Goal: Task Accomplishment & Management: Use online tool/utility

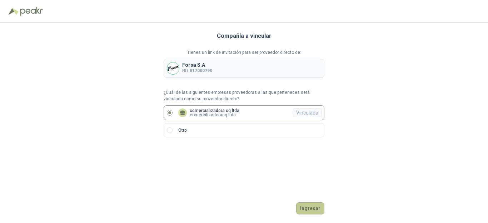
click at [306, 206] on button "Ingresar" at bounding box center [310, 209] width 28 height 12
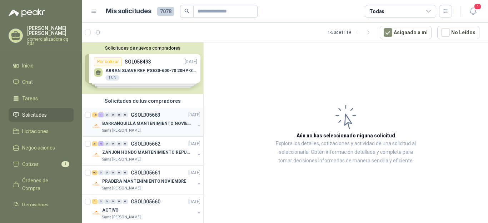
click at [143, 124] on p "BARRANQUILLA MANTENIMIENTO NOVIEMBRE" at bounding box center [146, 123] width 89 height 7
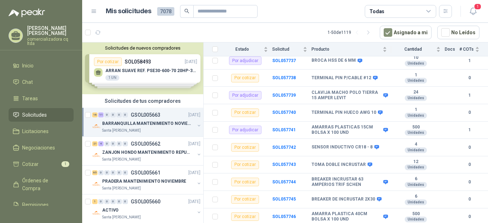
scroll to position [360, 0]
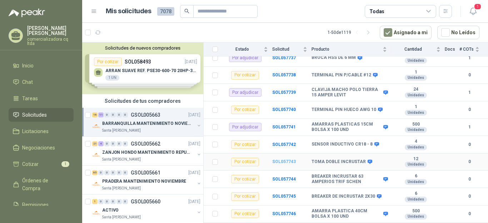
click at [290, 159] on b "SOL057743" at bounding box center [284, 161] width 24 height 5
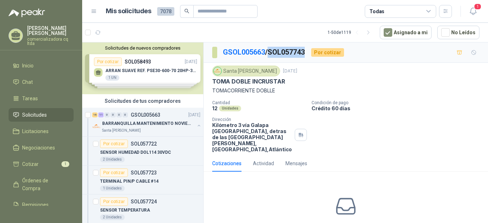
drag, startPoint x: 273, startPoint y: 51, endPoint x: 309, endPoint y: 52, distance: 36.5
click at [309, 52] on div "GSOL005663 / SOL057743 Por cotizar" at bounding box center [278, 52] width 132 height 11
copy p "SOL057743"
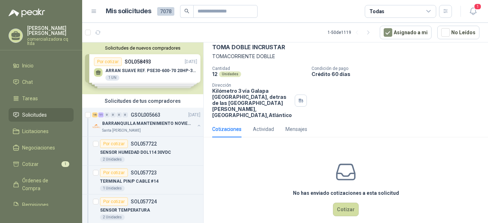
scroll to position [41, 0]
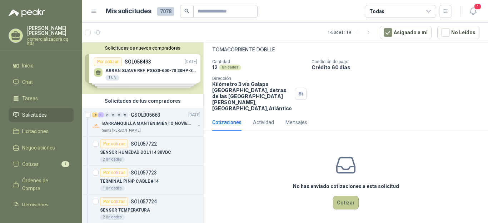
click at [344, 206] on button "Cotizar" at bounding box center [346, 203] width 26 height 14
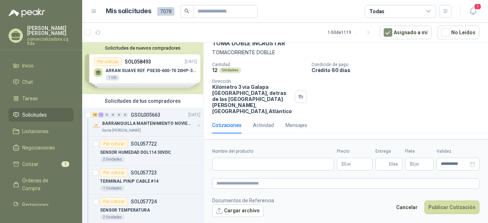
scroll to position [38, 0]
drag, startPoint x: 222, startPoint y: 165, endPoint x: 227, endPoint y: 165, distance: 5.0
click at [227, 165] on input "Nombre del producto" at bounding box center [273, 164] width 122 height 13
type input "**********"
click at [345, 164] on span "0 ,00" at bounding box center [347, 164] width 7 height 4
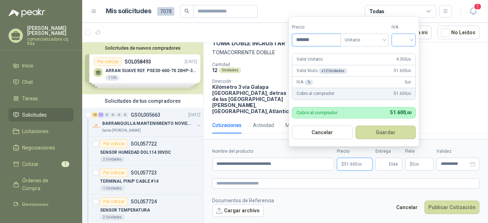
click at [414, 39] on div at bounding box center [404, 40] width 24 height 13
type input "*******"
click at [405, 54] on div "19%" at bounding box center [405, 55] width 13 height 8
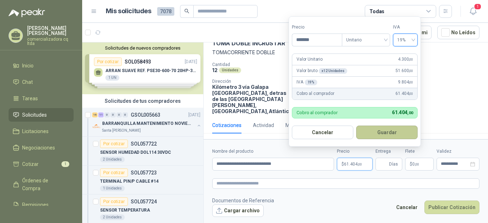
click at [381, 132] on button "Guardar" at bounding box center [386, 133] width 61 height 14
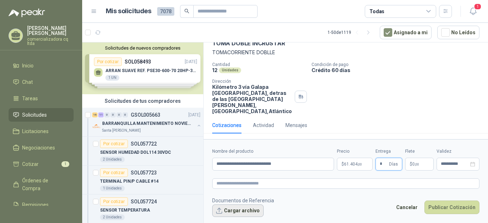
type input "*"
click at [241, 215] on button "Cargar archivo" at bounding box center [237, 211] width 51 height 13
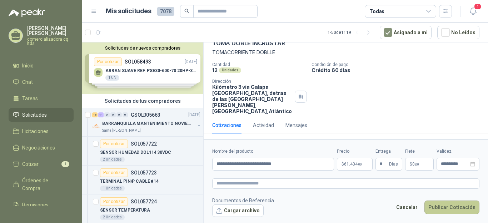
click at [439, 207] on button "Publicar Cotización" at bounding box center [452, 208] width 55 height 14
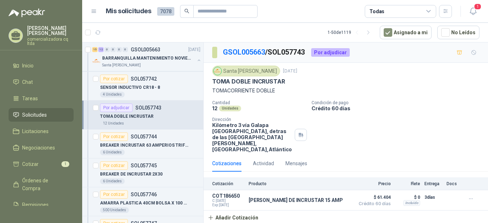
scroll to position [658, 0]
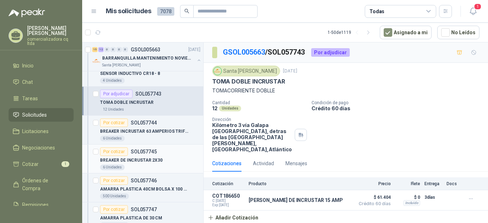
click at [153, 162] on p "BREAKER DE INCRUSTAR 2X30" at bounding box center [131, 160] width 63 height 7
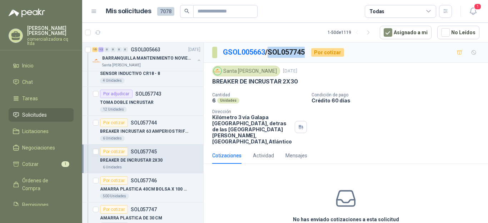
drag, startPoint x: 272, startPoint y: 53, endPoint x: 308, endPoint y: 52, distance: 35.4
click at [306, 52] on p "GSOL005663 / SOL057745" at bounding box center [264, 52] width 83 height 11
copy p "SOL057745"
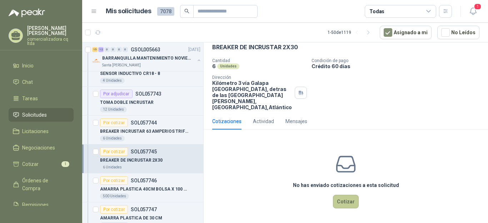
click at [346, 202] on button "Cotizar" at bounding box center [346, 202] width 26 height 14
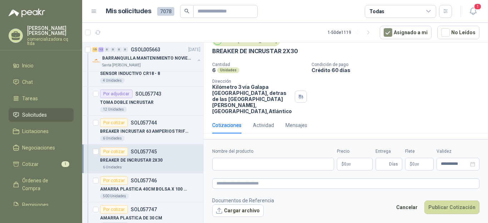
scroll to position [30, 0]
click at [226, 162] on input "Nombre del producto" at bounding box center [273, 164] width 122 height 13
type input "**********"
click at [356, 162] on p "$ 0 ,00" at bounding box center [355, 164] width 36 height 13
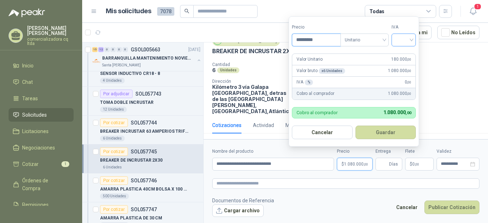
type input "*********"
click at [412, 41] on input "search" at bounding box center [404, 39] width 16 height 11
click at [405, 56] on div "19%" at bounding box center [405, 55] width 13 height 8
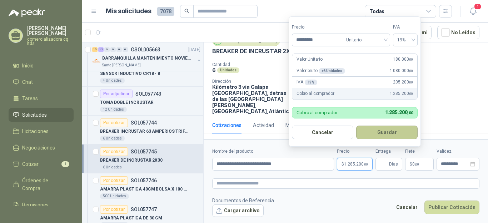
click at [389, 131] on button "Guardar" at bounding box center [386, 133] width 61 height 14
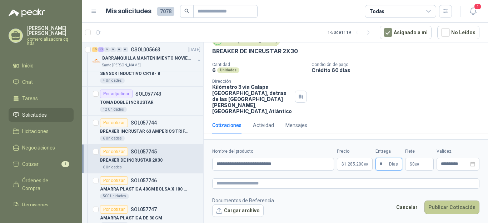
type input "*"
click at [458, 208] on button "Publicar Cotización" at bounding box center [452, 208] width 55 height 14
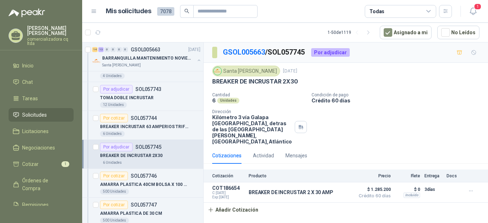
scroll to position [686, 0]
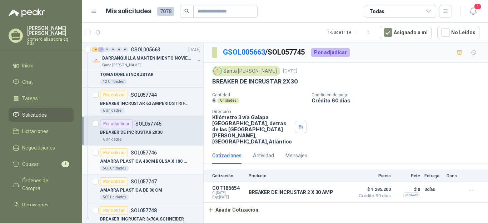
click at [146, 163] on p "AMARRA PLASTICA 40CM BOLSA X 100 UND" at bounding box center [144, 161] width 89 height 7
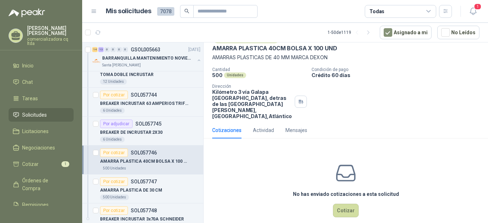
scroll to position [34, 0]
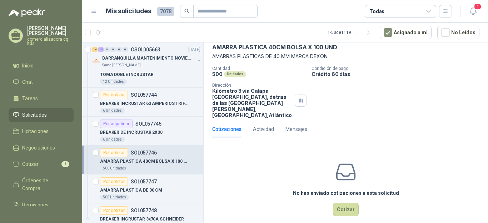
click at [330, 209] on div "No has enviado cotizaciones a esta solicitud Cotizar" at bounding box center [346, 188] width 285 height 91
click at [335, 210] on button "Cotizar" at bounding box center [346, 210] width 26 height 14
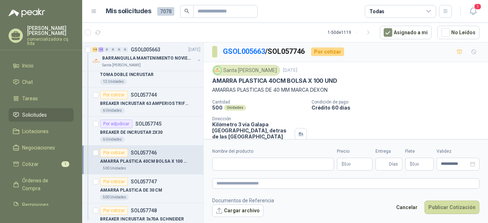
scroll to position [0, 0]
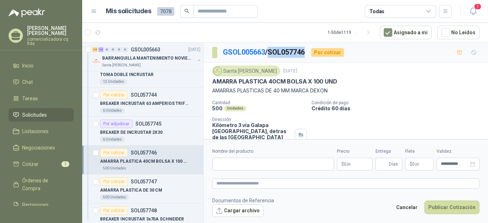
drag, startPoint x: 272, startPoint y: 50, endPoint x: 310, endPoint y: 54, distance: 38.1
click at [310, 54] on div "GSOL005663 / SOL057746 Por cotizar" at bounding box center [278, 52] width 132 height 11
copy p "SOL057746"
click at [245, 213] on button "Cargar archivo" at bounding box center [237, 211] width 51 height 13
click at [232, 166] on input "Nombre del producto" at bounding box center [273, 164] width 122 height 13
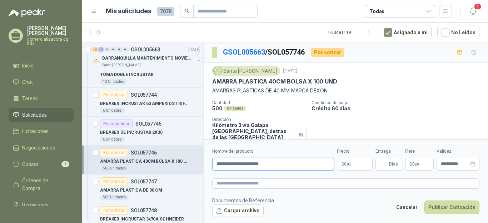
type input "**********"
click at [351, 164] on p "$ 0 ,00" at bounding box center [355, 164] width 36 height 13
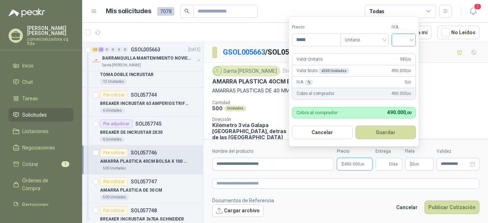
type input "*****"
click at [412, 40] on input "search" at bounding box center [404, 39] width 16 height 11
click at [406, 55] on div "19%" at bounding box center [405, 55] width 13 height 8
click at [390, 134] on button "Guardar" at bounding box center [386, 133] width 61 height 14
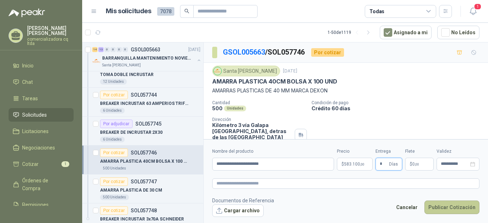
type input "*"
click at [443, 212] on button "Publicar Cotización" at bounding box center [452, 208] width 55 height 14
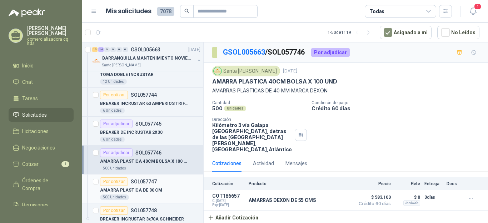
click at [154, 186] on div "AMARRA PLASTICA DE 30 CM" at bounding box center [150, 190] width 100 height 9
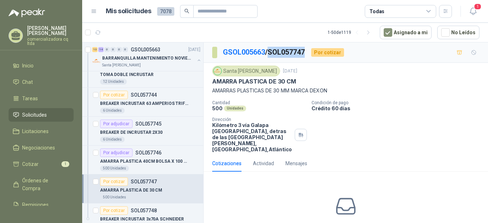
drag, startPoint x: 271, startPoint y: 52, endPoint x: 309, endPoint y: 51, distance: 37.9
click at [309, 51] on div "GSOL005663 / SOL057747 Por cotizar" at bounding box center [278, 52] width 132 height 11
copy p "SOL057747"
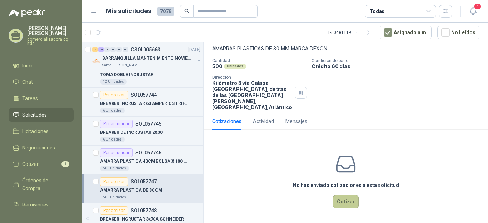
click at [347, 204] on button "Cotizar" at bounding box center [346, 202] width 26 height 14
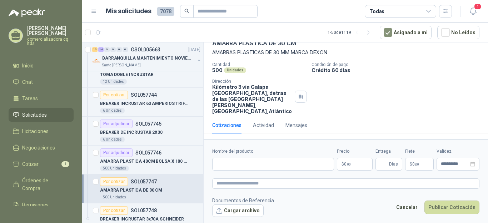
scroll to position [38, 0]
click at [235, 166] on input "Nombre del producto" at bounding box center [273, 164] width 122 height 13
type input "**********"
click at [353, 165] on p "$ 0 ,00" at bounding box center [355, 164] width 36 height 13
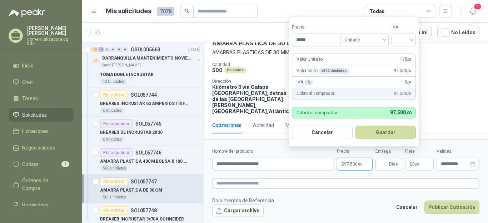
type input "*****"
click at [411, 41] on input "search" at bounding box center [404, 39] width 16 height 11
click at [406, 54] on div "19%" at bounding box center [405, 55] width 13 height 8
click at [395, 130] on button "Guardar" at bounding box center [386, 133] width 61 height 14
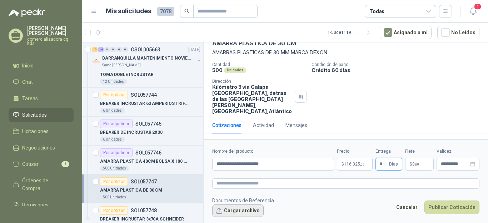
type input "*"
click at [243, 210] on button "Cargar archivo" at bounding box center [237, 211] width 51 height 13
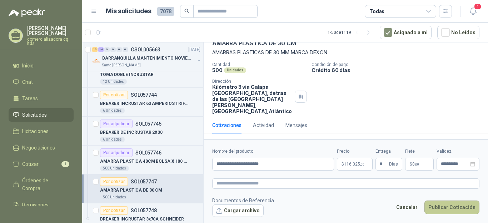
click at [457, 209] on button "Publicar Cotización" at bounding box center [452, 208] width 55 height 14
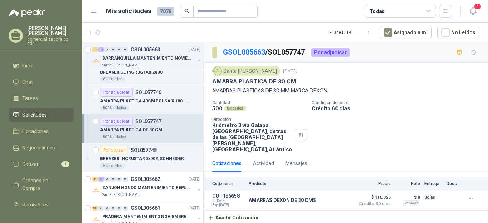
scroll to position [765, 0]
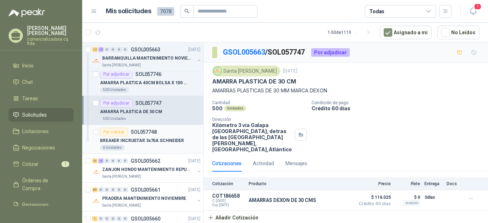
click at [154, 140] on p "BREAKER INCRUSTAR 3x70A SCHNEIDER" at bounding box center [142, 141] width 84 height 7
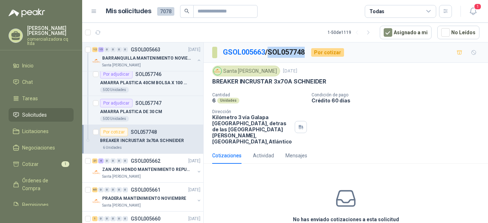
drag, startPoint x: 271, startPoint y: 52, endPoint x: 308, endPoint y: 53, distance: 37.2
click at [306, 53] on p "GSOL005663 / SOL057748" at bounding box center [264, 52] width 83 height 11
copy p "SOL057748"
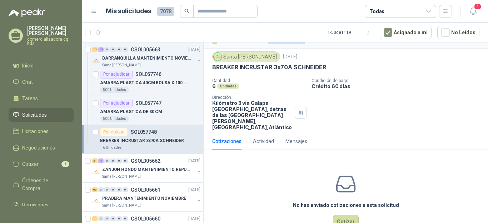
scroll to position [35, 0]
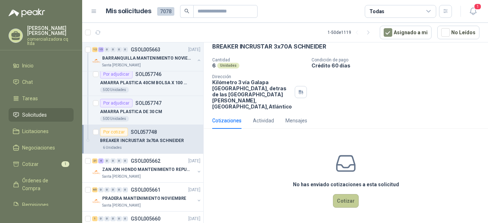
click at [346, 201] on button "Cotizar" at bounding box center [346, 201] width 26 height 14
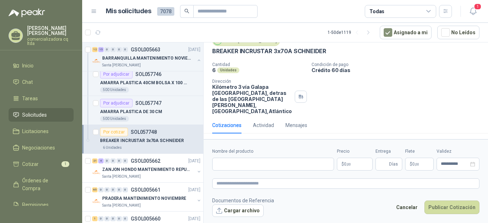
scroll to position [30, 0]
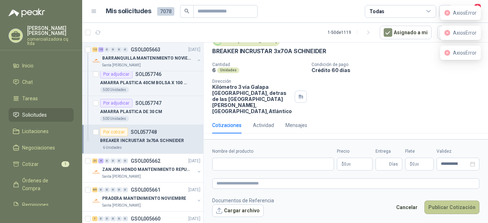
click at [466, 211] on button "Publicar Cotización" at bounding box center [452, 208] width 55 height 14
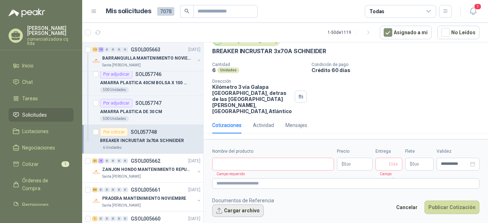
click at [253, 211] on button "Cargar archivo" at bounding box center [237, 211] width 51 height 13
click at [235, 167] on input "Nombre del producto" at bounding box center [273, 164] width 122 height 13
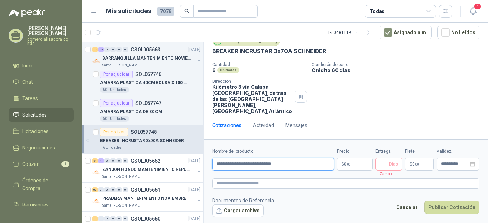
click at [271, 164] on input "**********" at bounding box center [273, 164] width 122 height 13
click at [274, 163] on input "**********" at bounding box center [273, 164] width 122 height 13
type input "**********"
click at [366, 165] on p "$ 0 ,00" at bounding box center [355, 164] width 36 height 13
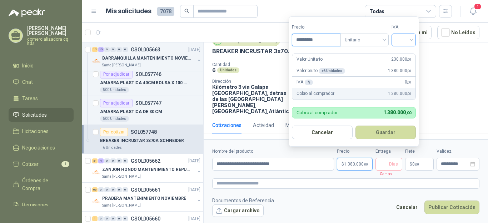
type input "*********"
click at [412, 41] on input "search" at bounding box center [404, 39] width 16 height 11
click at [414, 40] on div at bounding box center [404, 40] width 24 height 13
click at [408, 39] on input "search" at bounding box center [404, 39] width 16 height 11
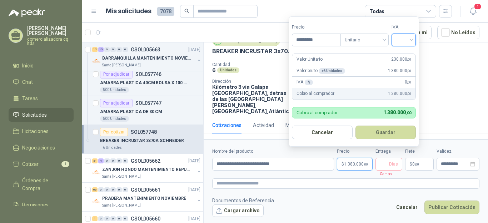
click at [408, 39] on input "search" at bounding box center [404, 39] width 16 height 11
click at [387, 40] on div "Unitario" at bounding box center [365, 40] width 48 height 13
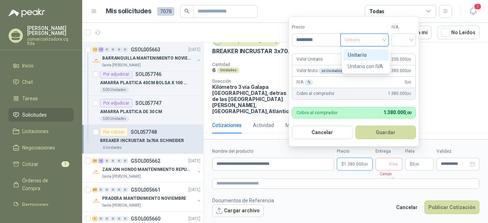
click at [377, 54] on div "Unitario" at bounding box center [366, 55] width 37 height 8
click at [414, 40] on div at bounding box center [404, 40] width 24 height 13
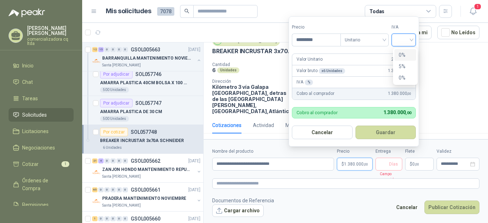
click at [406, 53] on div "0%" at bounding box center [405, 55] width 13 height 8
click at [399, 37] on span "0%" at bounding box center [406, 40] width 16 height 11
click at [390, 166] on span "Días" at bounding box center [393, 164] width 9 height 12
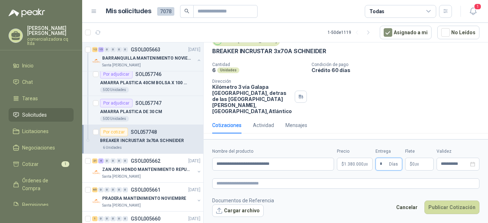
type input "*"
click at [363, 164] on span "1.380.000 ,00" at bounding box center [356, 164] width 24 height 4
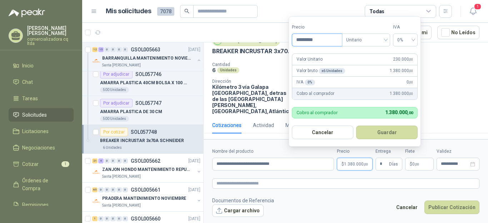
click at [326, 44] on input "*********" at bounding box center [317, 40] width 50 height 12
type input "*"
click at [354, 69] on div "Valor bruto x 6 Unidades 0 ,00" at bounding box center [354, 70] width 125 height 11
click at [312, 41] on input "***" at bounding box center [317, 40] width 50 height 12
click at [413, 39] on span "0%" at bounding box center [406, 40] width 16 height 11
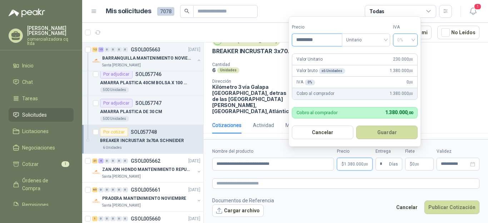
type input "*********"
click at [387, 131] on button "Guardar" at bounding box center [386, 133] width 61 height 14
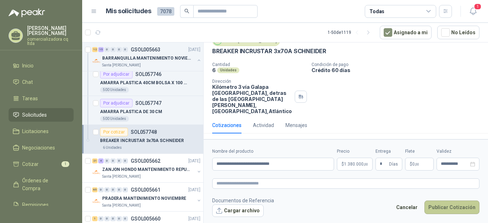
click at [448, 211] on button "Publicar Cotización" at bounding box center [452, 208] width 55 height 14
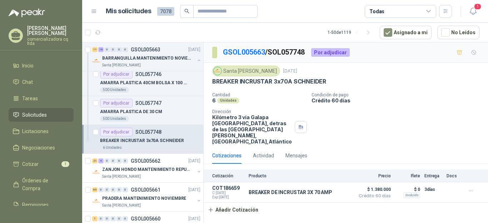
scroll to position [793, 0]
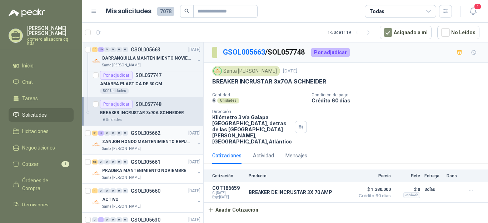
click at [150, 143] on p "ZANJON HONDO MANTENIMIENTO REPUESTOS" at bounding box center [146, 142] width 89 height 7
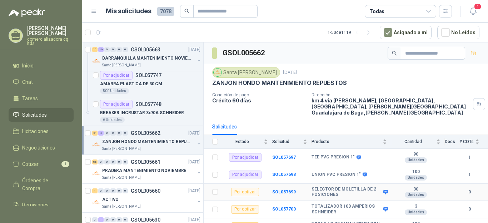
click at [327, 187] on b "SELECTOR DE MOLETILLA DE 2 POSICIONES" at bounding box center [347, 192] width 70 height 11
click at [290, 190] on b "SOL057699" at bounding box center [284, 192] width 24 height 5
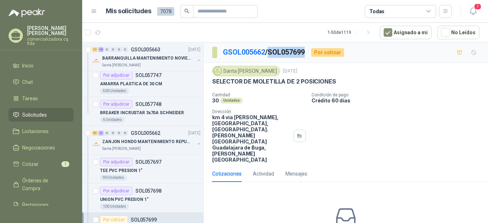
drag, startPoint x: 272, startPoint y: 50, endPoint x: 308, endPoint y: 50, distance: 35.7
click at [306, 50] on p "GSOL005662 / SOL057699" at bounding box center [264, 52] width 83 height 11
copy p "SOL057699"
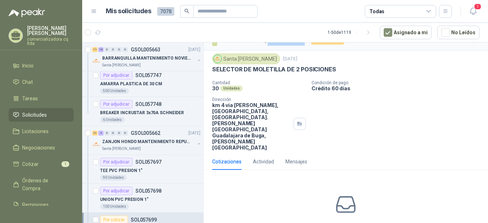
scroll to position [14, 0]
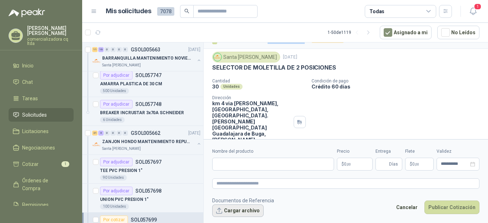
click at [251, 212] on button "Cargar archivo" at bounding box center [237, 211] width 51 height 13
click at [227, 166] on input "Nombre del producto" at bounding box center [273, 164] width 122 height 13
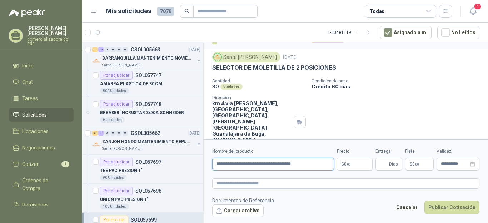
type input "**********"
click at [364, 166] on p "$ 0 ,00" at bounding box center [355, 164] width 36 height 13
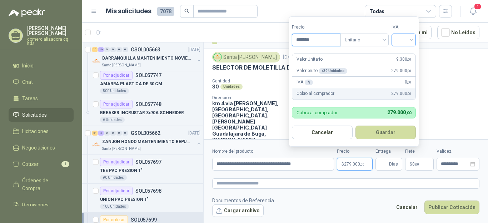
type input "*******"
click at [411, 40] on input "search" at bounding box center [404, 39] width 16 height 11
click at [412, 41] on input "search" at bounding box center [404, 39] width 16 height 11
click at [409, 55] on div "19%" at bounding box center [405, 55] width 13 height 8
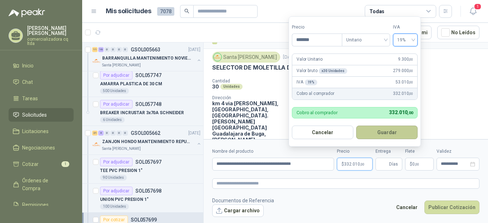
click at [398, 134] on button "Guardar" at bounding box center [386, 133] width 61 height 14
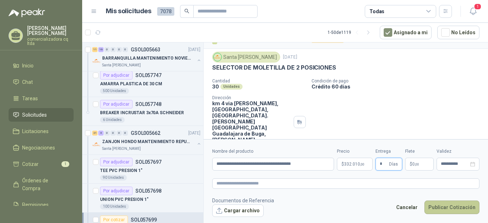
type input "*"
click at [455, 208] on button "Publicar Cotización" at bounding box center [452, 208] width 55 height 14
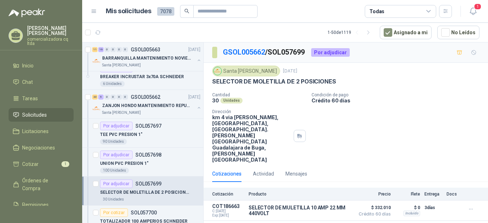
scroll to position [841, 0]
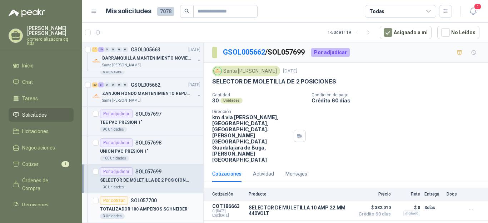
drag, startPoint x: 154, startPoint y: 202, endPoint x: 150, endPoint y: 202, distance: 4.0
click at [153, 202] on p "SOL057700" at bounding box center [144, 200] width 26 height 5
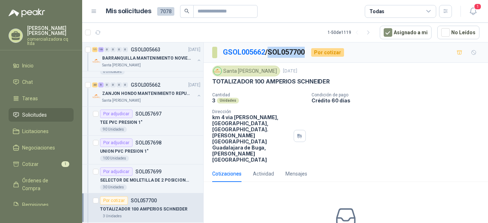
drag, startPoint x: 272, startPoint y: 51, endPoint x: 310, endPoint y: 53, distance: 37.9
click at [310, 53] on div "GSOL005662 / SOL057700 Por cotizar" at bounding box center [278, 52] width 132 height 11
copy p "SOL057700"
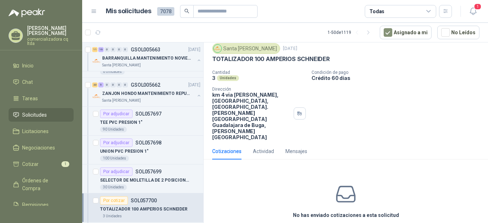
scroll to position [29, 0]
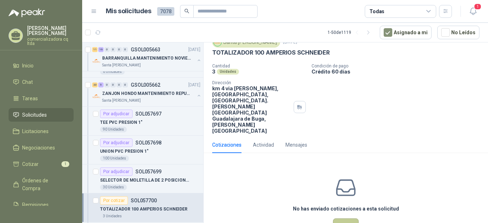
click at [344, 219] on button "Cotizar" at bounding box center [346, 226] width 26 height 14
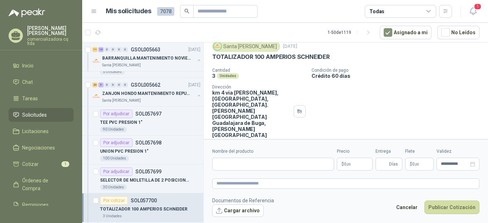
scroll to position [24, 0]
click at [247, 213] on button "Cargar archivo" at bounding box center [237, 211] width 51 height 13
click at [219, 162] on input "Nombre del producto" at bounding box center [273, 164] width 122 height 13
type input "**********"
click at [353, 163] on p "$ 0 ,00" at bounding box center [355, 164] width 36 height 13
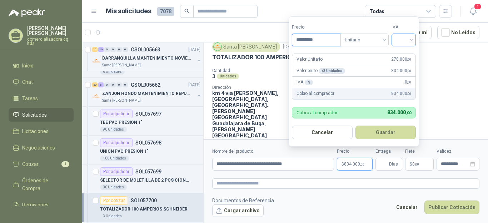
type input "*********"
click at [410, 39] on input "search" at bounding box center [404, 39] width 16 height 11
click at [406, 51] on div "19%" at bounding box center [405, 55] width 13 height 8
click at [387, 134] on button "Guardar" at bounding box center [386, 133] width 61 height 14
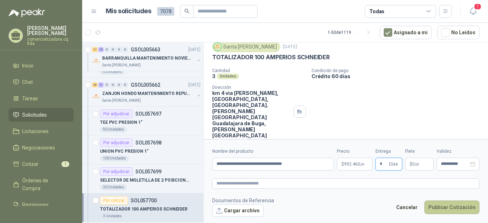
type input "*"
click at [463, 210] on button "Publicar Cotización" at bounding box center [452, 208] width 55 height 14
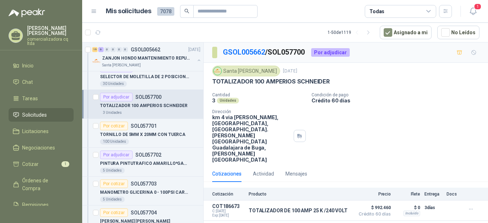
scroll to position [975, 0]
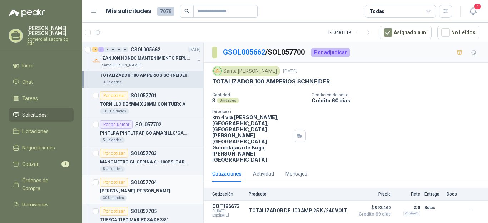
click at [131, 190] on p "[PERSON_NAME] [PERSON_NAME]" at bounding box center [135, 191] width 70 height 7
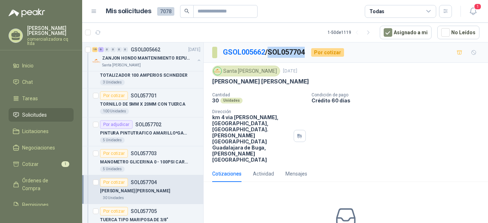
drag, startPoint x: 272, startPoint y: 50, endPoint x: 309, endPoint y: 50, distance: 36.8
click at [309, 50] on div "GSOL005662 / SOL057704 Por cotizar" at bounding box center [278, 52] width 132 height 11
copy p "SOL057704"
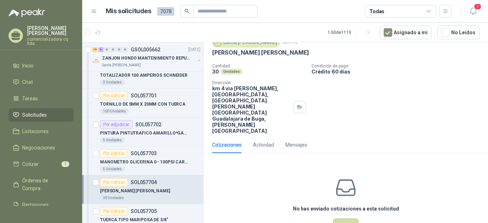
scroll to position [16, 0]
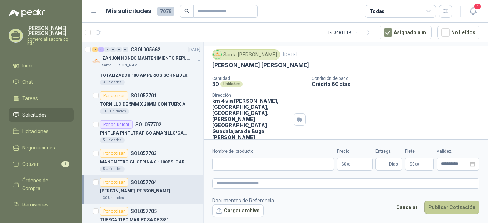
click at [447, 203] on button "Publicar Cotización" at bounding box center [452, 208] width 55 height 14
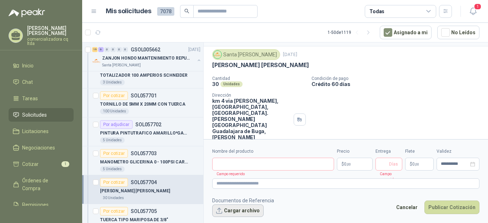
click at [241, 211] on button "Cargar archivo" at bounding box center [237, 211] width 51 height 13
click at [217, 165] on input "Nombre del producto" at bounding box center [273, 164] width 122 height 13
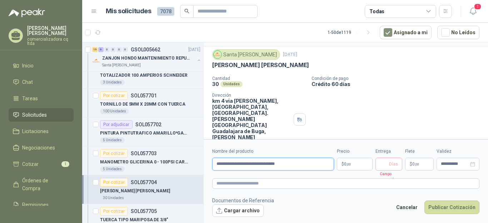
type input "**********"
click at [344, 162] on p "$ 0 ,00" at bounding box center [355, 164] width 36 height 13
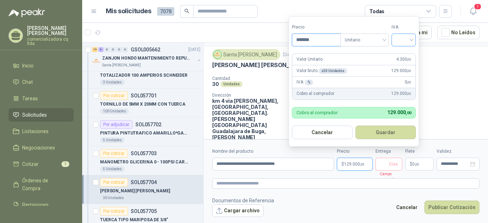
click at [414, 40] on div at bounding box center [404, 40] width 24 height 13
type input "*******"
click at [409, 55] on div "19%" at bounding box center [405, 55] width 13 height 8
click at [401, 134] on button "Guardar" at bounding box center [386, 133] width 61 height 14
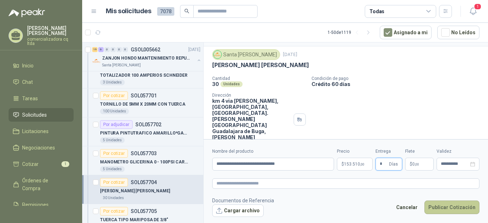
type input "*"
click at [450, 210] on button "Publicar Cotización" at bounding box center [452, 208] width 55 height 14
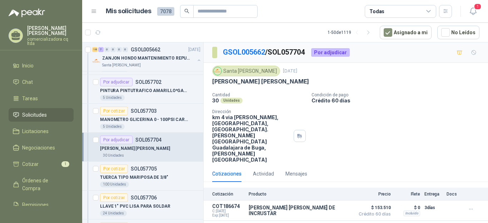
scroll to position [1036, 0]
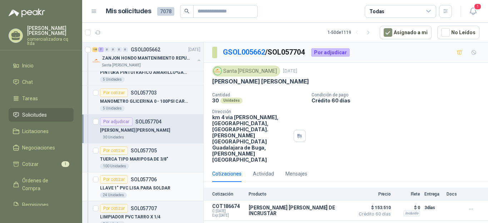
click at [149, 192] on div "LLAVE 1" PVC LISA PARA SOLDAR" at bounding box center [150, 188] width 100 height 9
click at [149, 188] on p "LLAVE 1" PVC LISA PARA SOLDAR" at bounding box center [135, 188] width 70 height 7
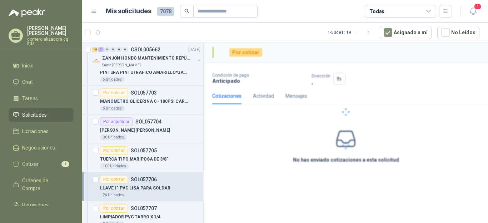
click at [149, 188] on p "LLAVE 1" PVC LISA PARA SOLDAR" at bounding box center [135, 188] width 70 height 7
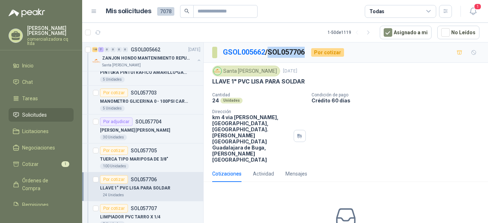
drag, startPoint x: 271, startPoint y: 50, endPoint x: 310, endPoint y: 54, distance: 38.8
click at [310, 54] on div "GSOL005662 / SOL057706 Por cotizar" at bounding box center [278, 52] width 132 height 11
copy p "SOL057706"
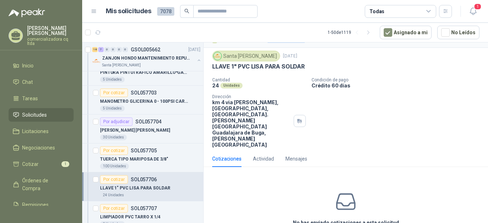
scroll to position [28, 0]
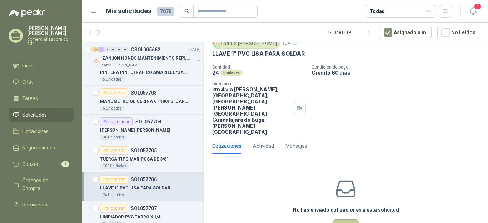
click at [342, 220] on button "Cotizar" at bounding box center [346, 227] width 26 height 14
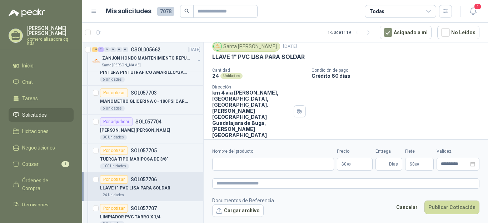
scroll to position [24, 0]
click at [224, 164] on input "Nombre del producto" at bounding box center [273, 164] width 122 height 13
type input "**********"
click at [350, 164] on span ",00" at bounding box center [349, 165] width 4 height 4
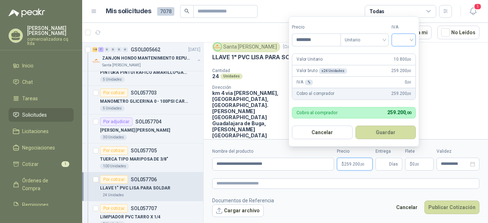
click at [415, 39] on div at bounding box center [404, 40] width 24 height 13
type input "********"
click at [405, 55] on div "19%" at bounding box center [405, 55] width 13 height 8
click at [389, 131] on button "Guardar" at bounding box center [386, 133] width 61 height 14
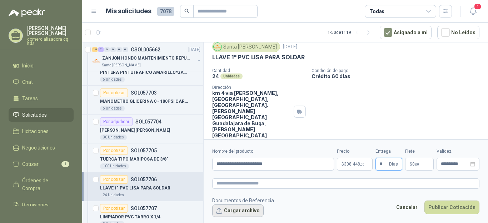
type input "*"
click at [243, 213] on button "Cargar archivo" at bounding box center [237, 211] width 51 height 13
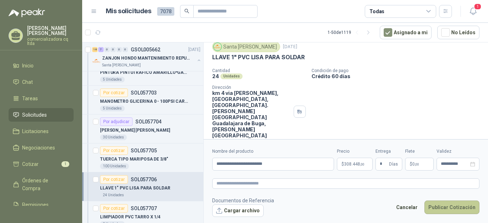
click at [440, 209] on button "Publicar Cotización" at bounding box center [452, 208] width 55 height 14
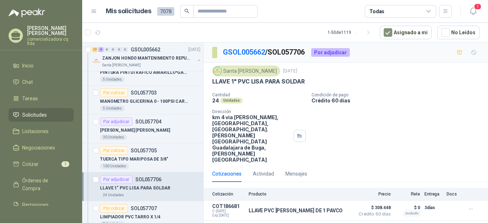
scroll to position [1054, 0]
